Goal: Obtain resource: Obtain resource

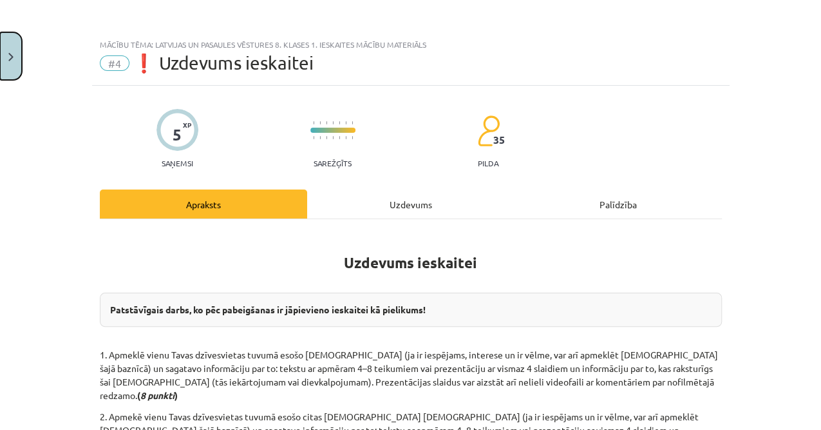
click at [13, 57] on img "Close" at bounding box center [10, 57] width 5 height 8
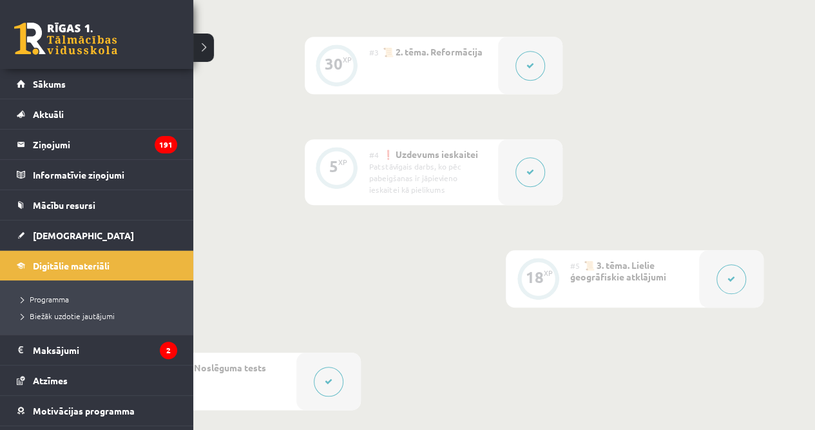
click at [28, 31] on link at bounding box center [65, 39] width 103 height 32
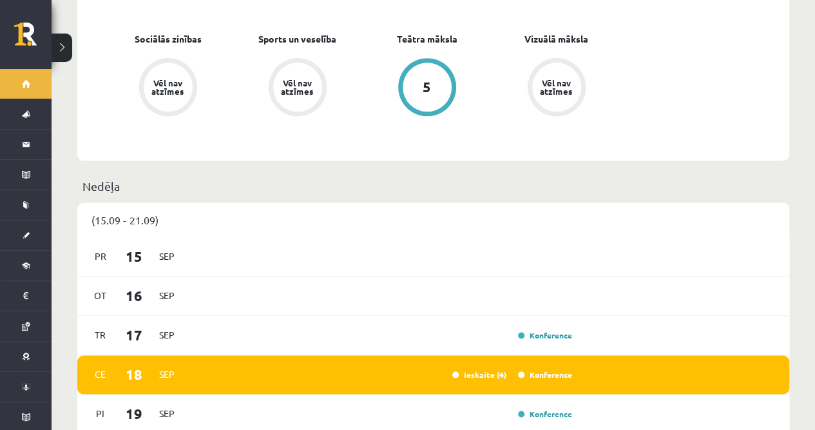
scroll to position [816, 0]
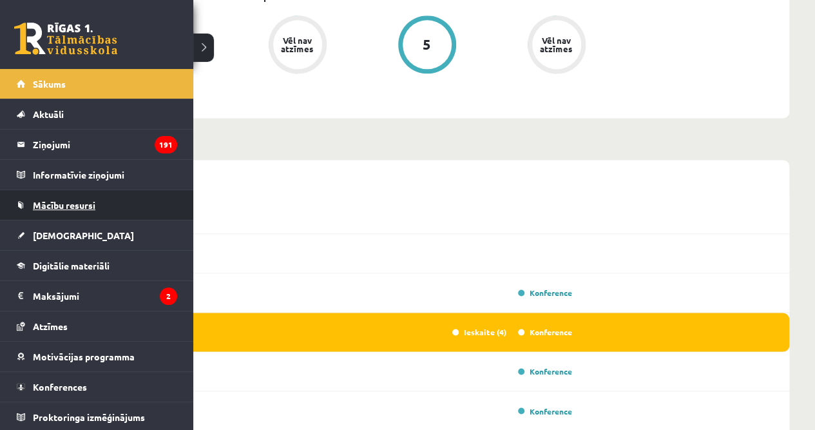
click at [57, 202] on span "Mācību resursi" at bounding box center [64, 205] width 62 height 12
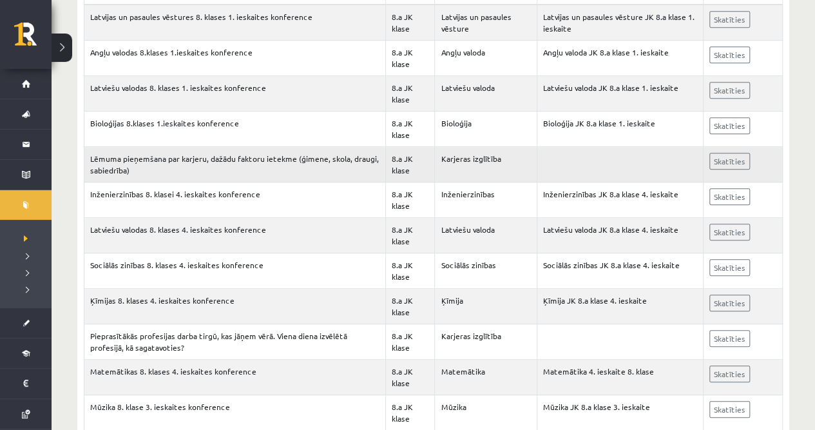
scroll to position [343, 0]
